Goal: Find specific page/section: Find specific page/section

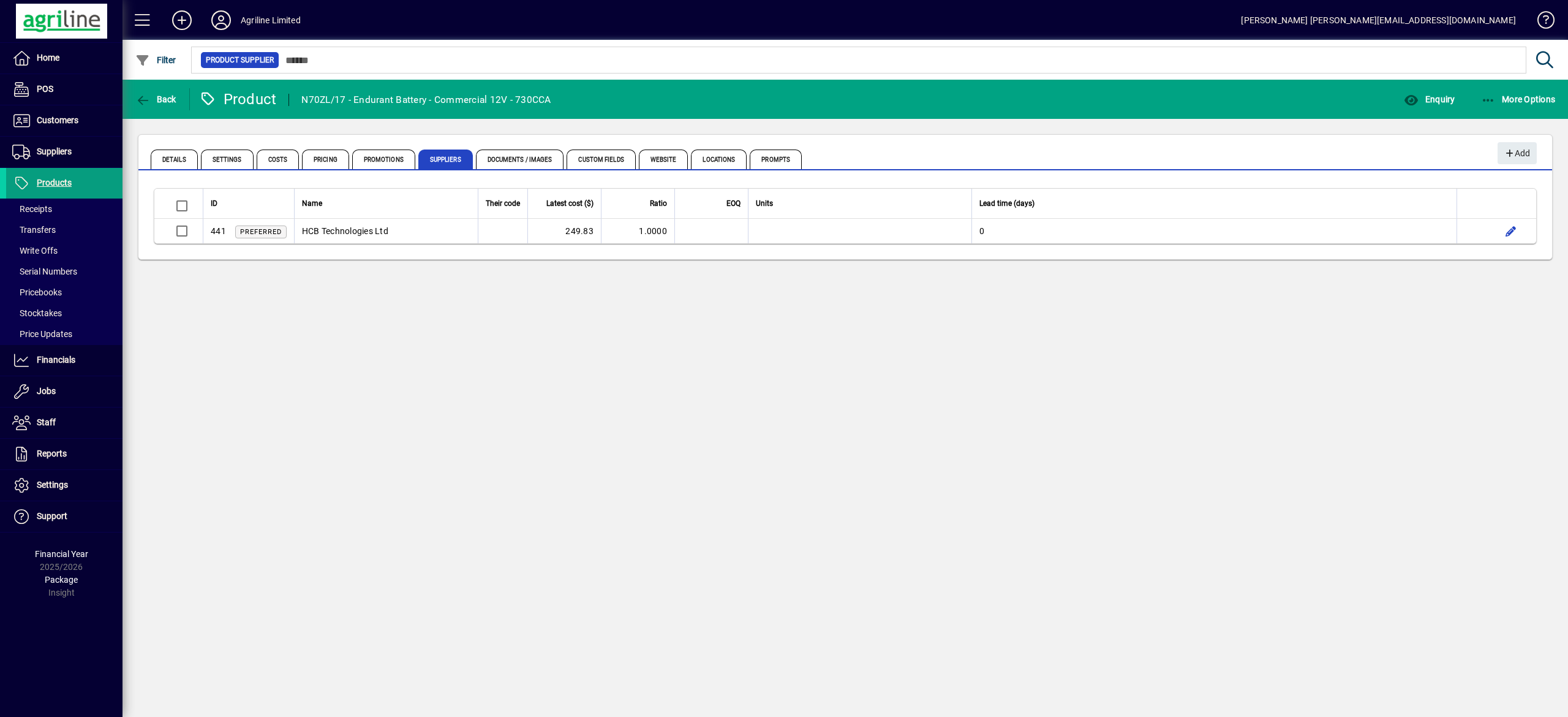
click at [954, 254] on app-page-flat "ID Name Their code Latest cost ($) Ratio EOQ Units Lead time (days) 441 Preferr…" at bounding box center [845, 216] width 1414 height 86
